Goal: Understand process/instructions: Learn about a topic

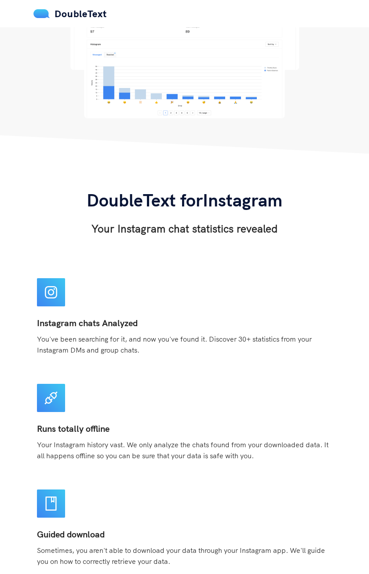
scroll to position [396, 0]
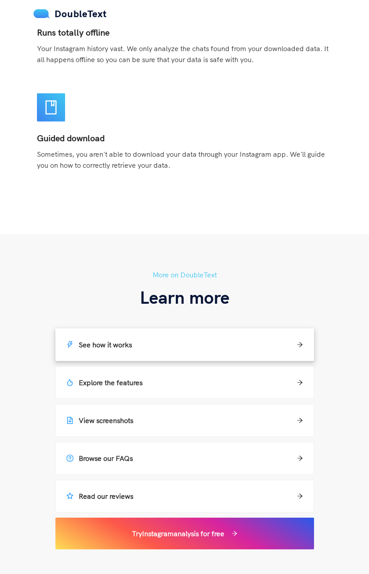
click at [167, 340] on div "See how it works" at bounding box center [184, 345] width 237 height 11
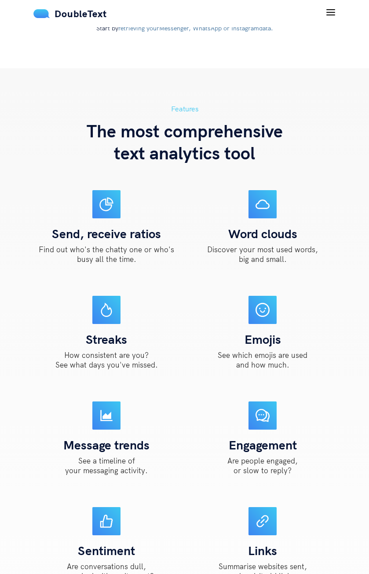
scroll to position [645, 0]
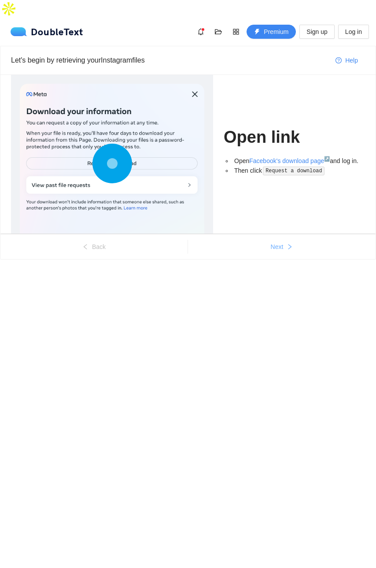
click at [281, 242] on span "Next" at bounding box center [277, 247] width 13 height 10
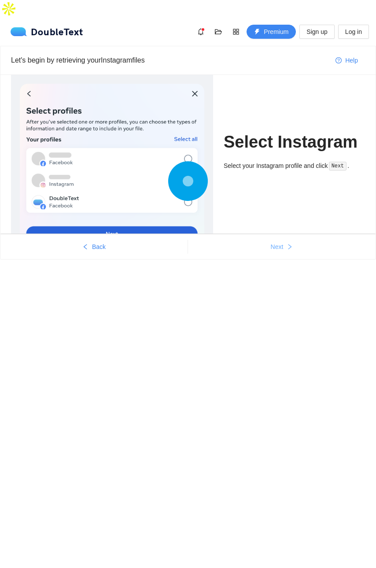
click at [285, 240] on button "Next" at bounding box center [282, 247] width 188 height 14
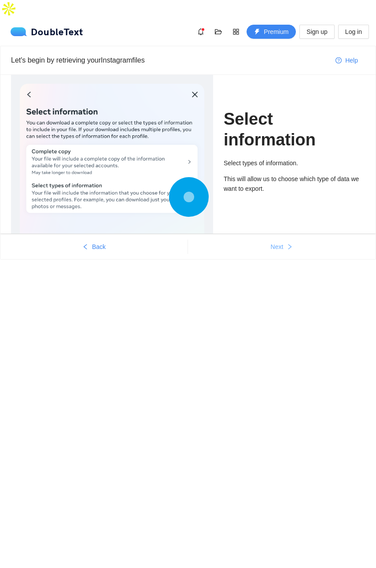
click at [285, 240] on button "Next" at bounding box center [282, 247] width 188 height 14
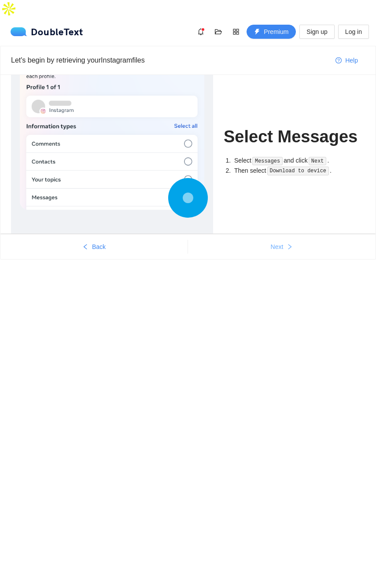
click at [285, 240] on button "Next" at bounding box center [282, 247] width 188 height 14
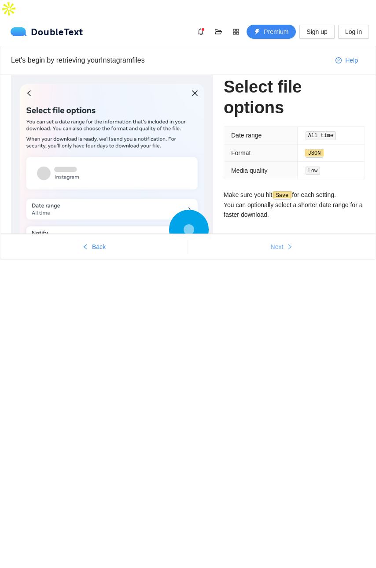
click at [284, 240] on button "Next" at bounding box center [282, 247] width 188 height 14
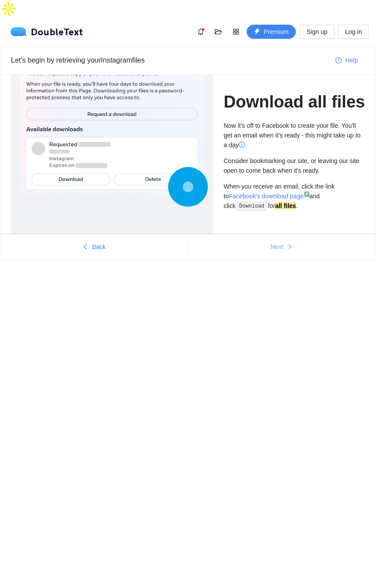
click at [284, 240] on button "Next" at bounding box center [282, 247] width 188 height 14
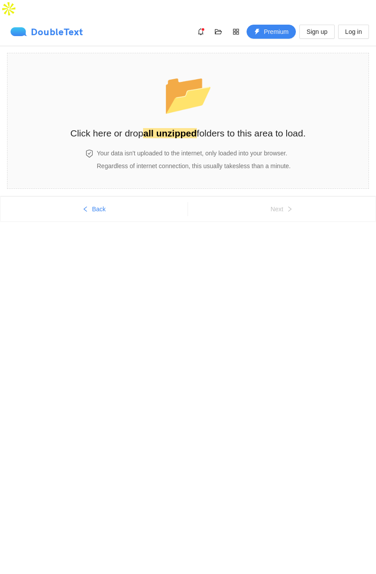
click at [64, 27] on div "DoubleText" at bounding box center [47, 31] width 73 height 9
